Goal: Task Accomplishment & Management: Use online tool/utility

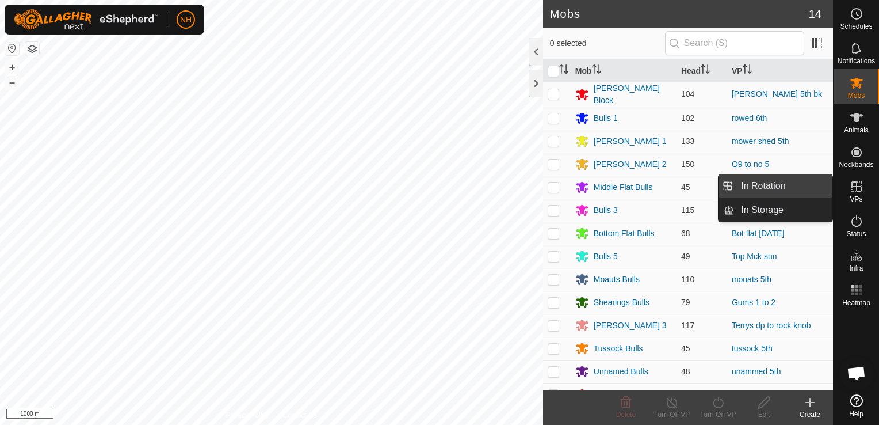
click at [782, 181] on link "In Rotation" at bounding box center [783, 185] width 98 height 23
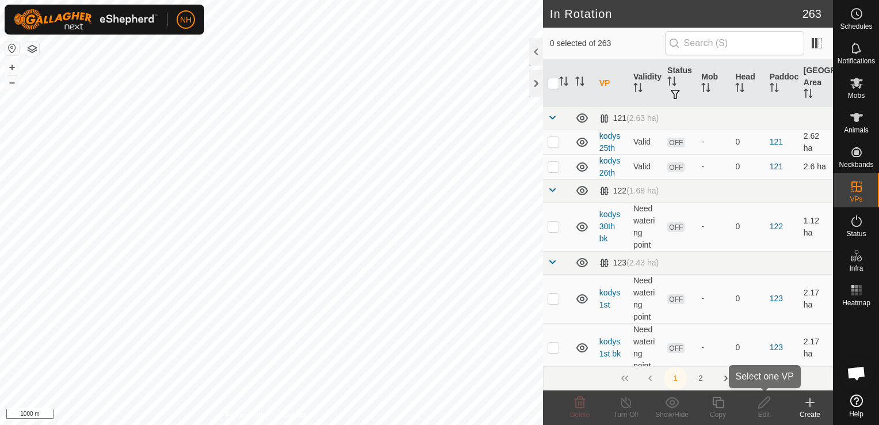
click at [809, 408] on icon at bounding box center [810, 402] width 14 height 14
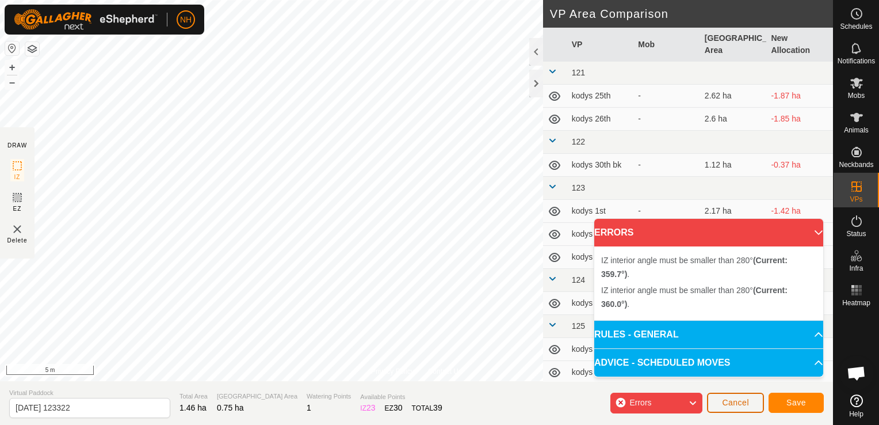
click at [738, 404] on span "Cancel" at bounding box center [735, 402] width 27 height 9
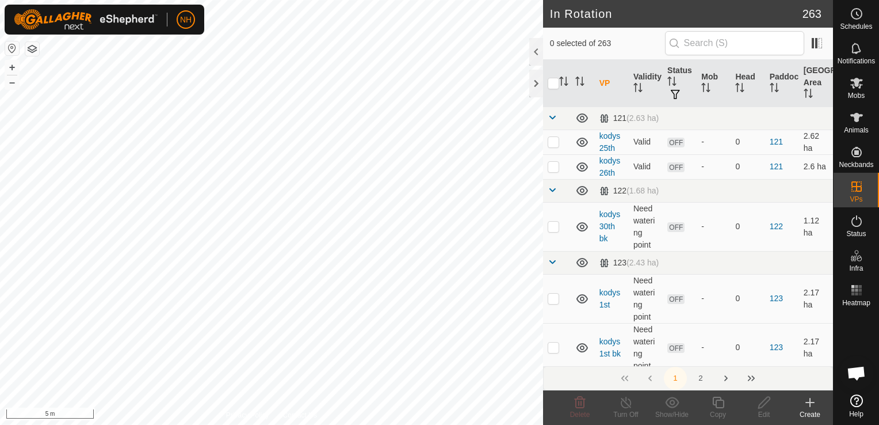
click at [808, 404] on icon at bounding box center [810, 402] width 14 height 14
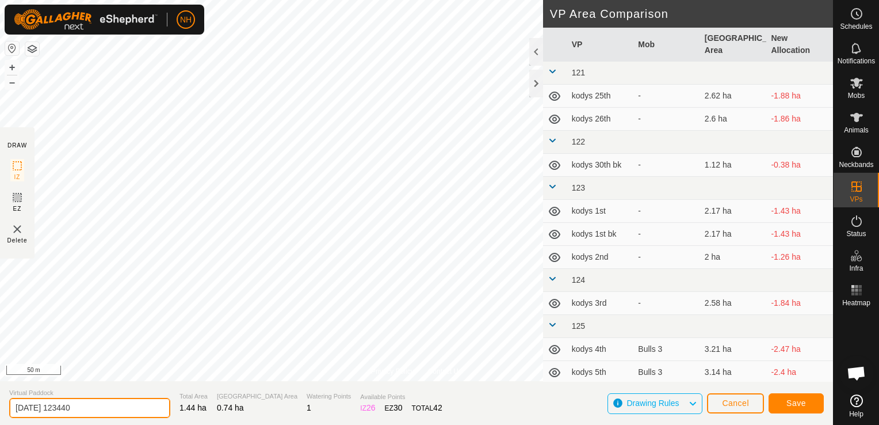
click at [120, 406] on input "[DATE] 123440" at bounding box center [89, 408] width 161 height 20
type input "2"
type input "rowed up bk 5th"
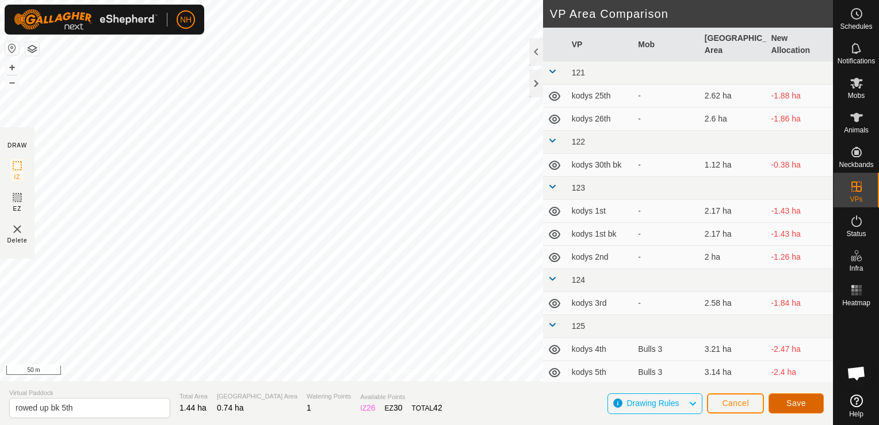
click at [803, 399] on span "Save" at bounding box center [796, 402] width 20 height 9
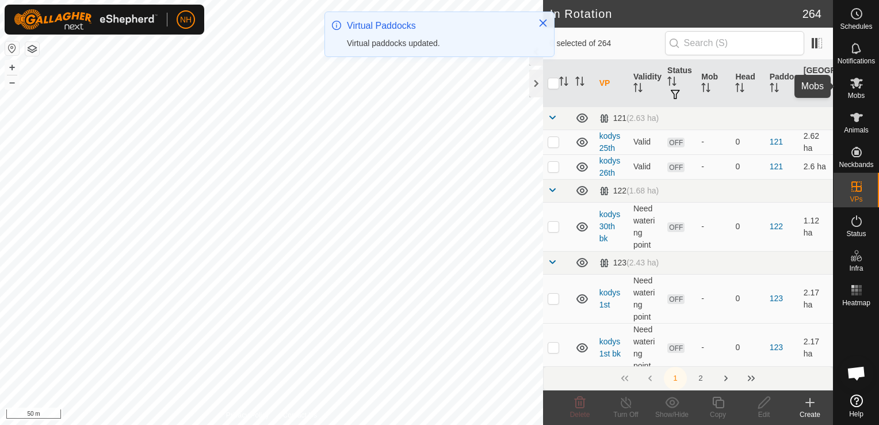
click at [858, 86] on icon at bounding box center [857, 83] width 14 height 14
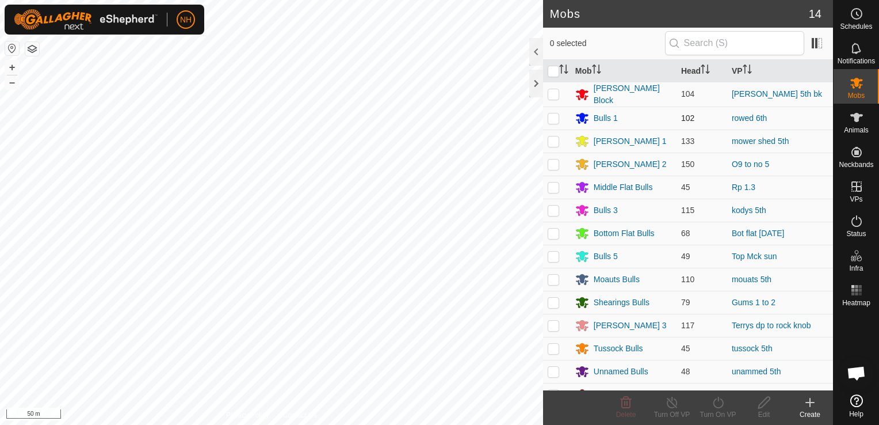
click at [549, 113] on p-checkbox at bounding box center [554, 117] width 12 height 9
checkbox input "true"
click at [721, 406] on icon at bounding box center [718, 402] width 10 height 12
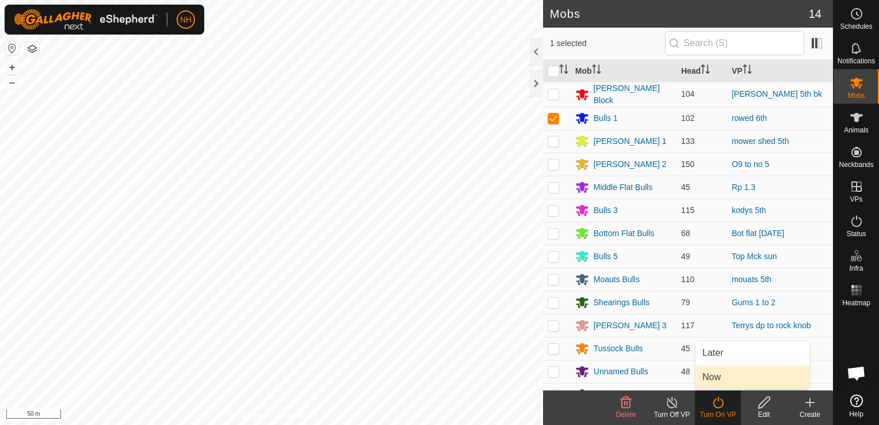
click at [719, 375] on link "Now" at bounding box center [753, 376] width 114 height 23
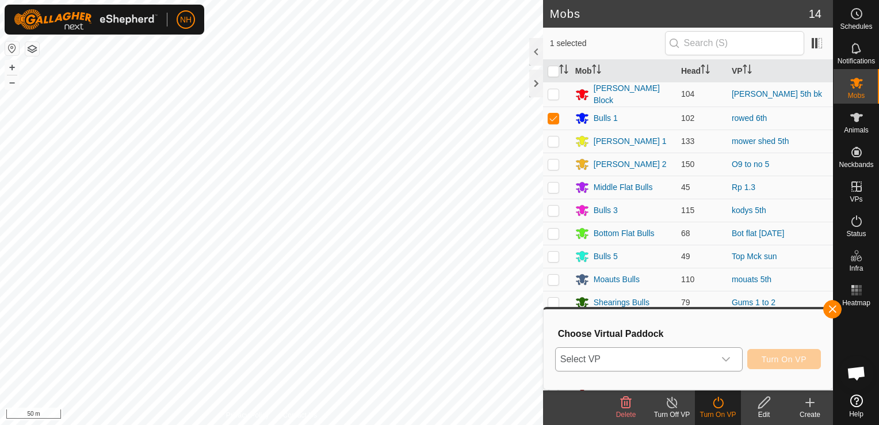
click at [725, 360] on icon "dropdown trigger" at bounding box center [725, 358] width 9 height 9
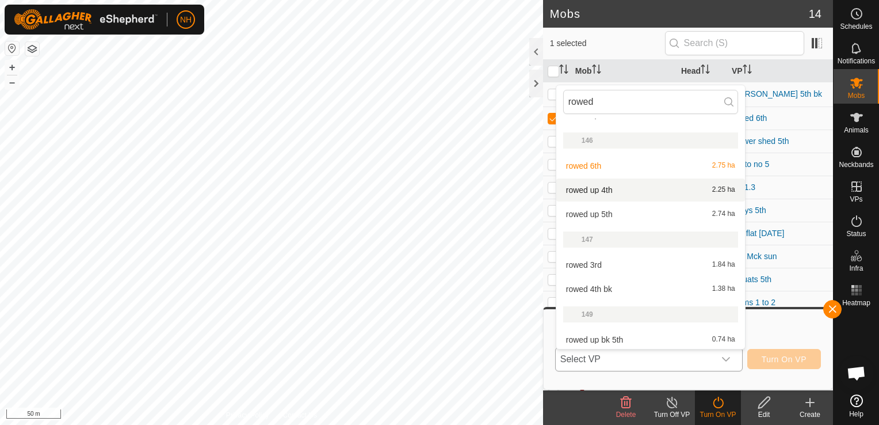
scroll to position [365, 0]
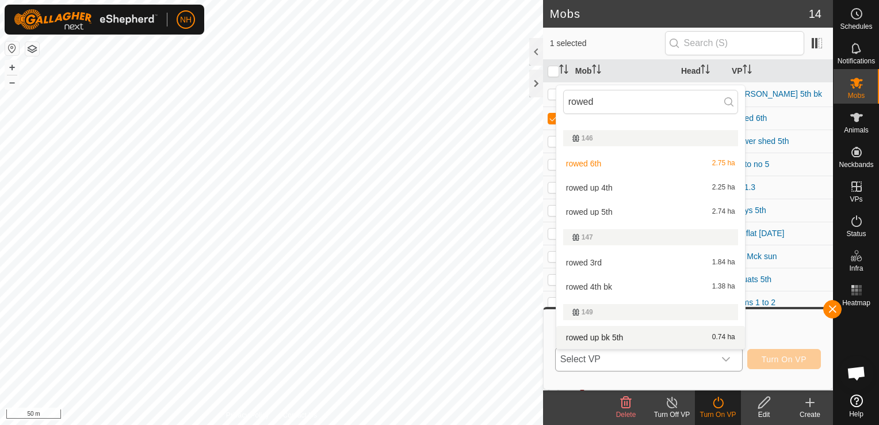
type input "rowed"
click at [628, 333] on li "rowed up bk 5th 0.74 ha" at bounding box center [650, 337] width 189 height 23
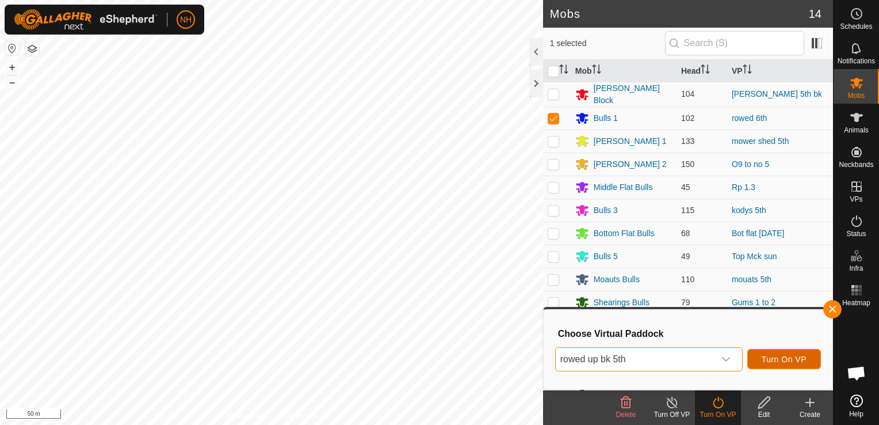
click at [792, 352] on button "Turn On VP" at bounding box center [784, 359] width 74 height 20
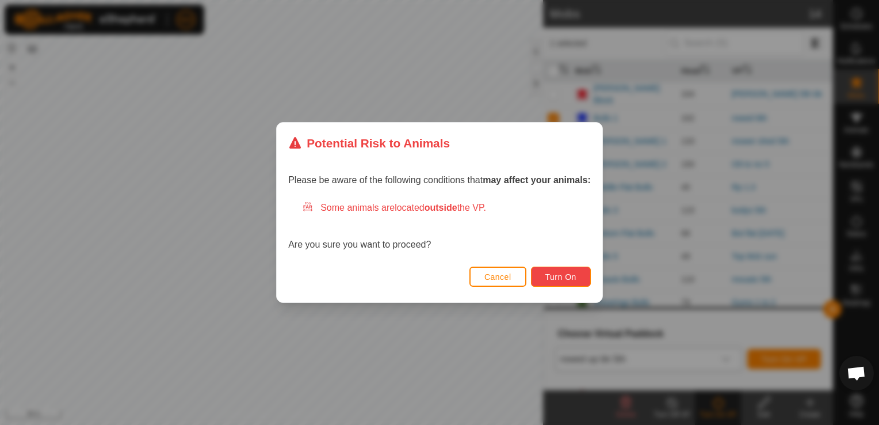
click at [565, 274] on span "Turn On" at bounding box center [560, 276] width 31 height 9
